Goal: Browse casually: Explore the website without a specific task or goal

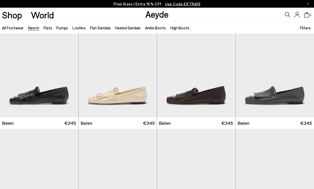
scroll to position [15, 0]
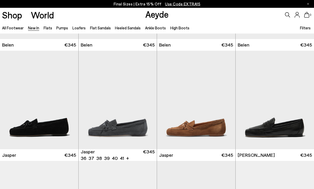
scroll to position [101, 0]
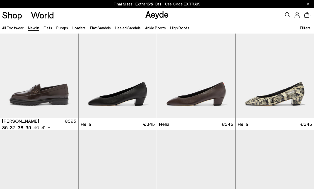
scroll to position [361, 0]
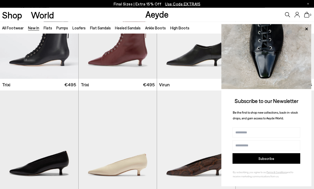
scroll to position [1597, 0]
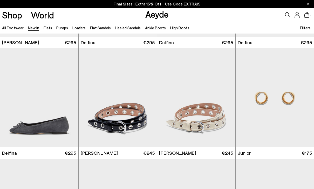
scroll to position [2631, 0]
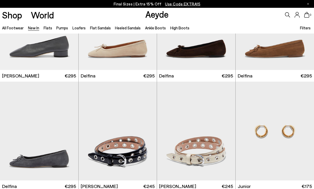
scroll to position [2597, 0]
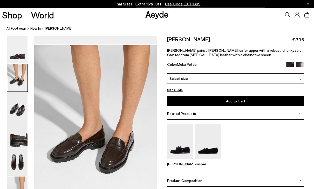
scroll to position [165, 0]
